Goal: Task Accomplishment & Management: Use online tool/utility

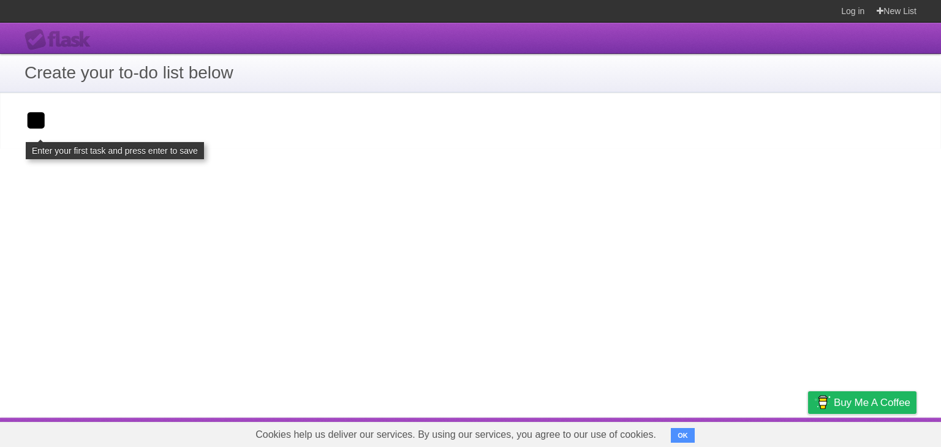
type input "*"
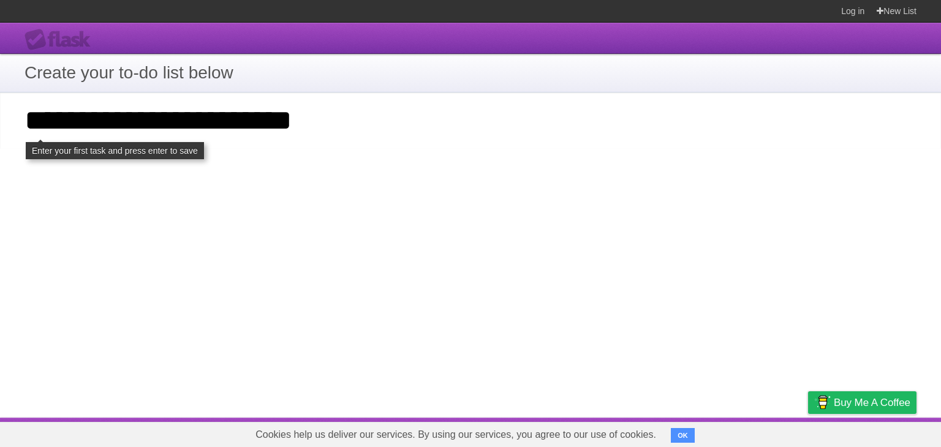
click input "**********" at bounding box center [0, 0] width 0 height 0
type input "**********"
